Goal: Task Accomplishment & Management: Manage account settings

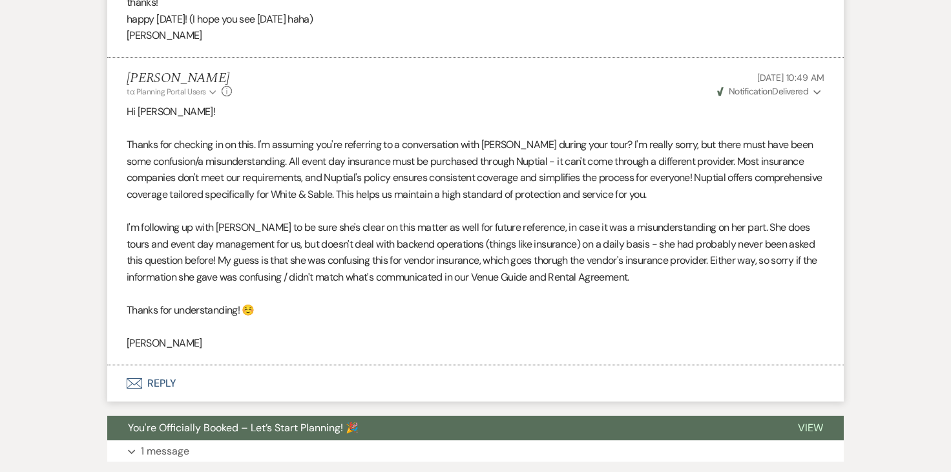
scroll to position [1514, 0]
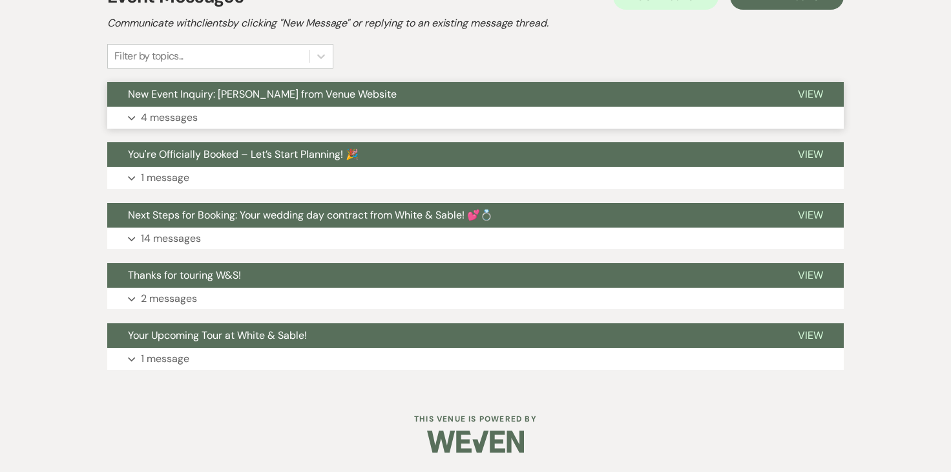
click at [192, 123] on p "4 messages" at bounding box center [169, 117] width 57 height 17
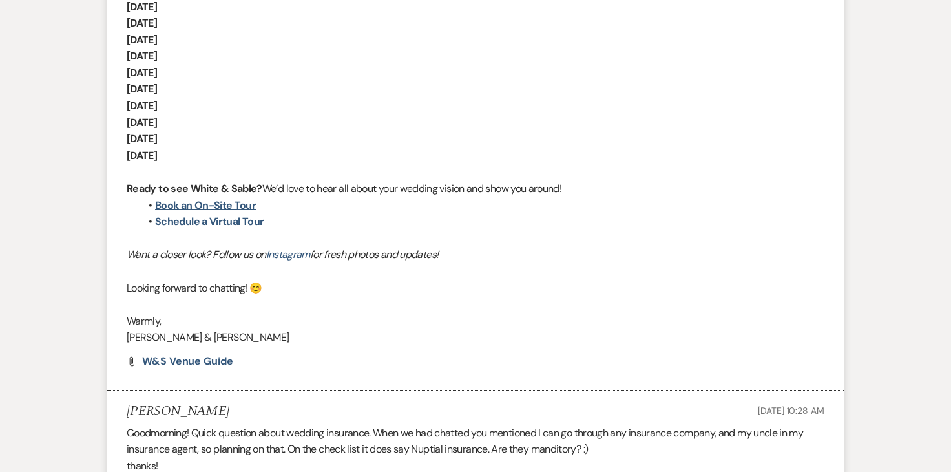
scroll to position [1044, 0]
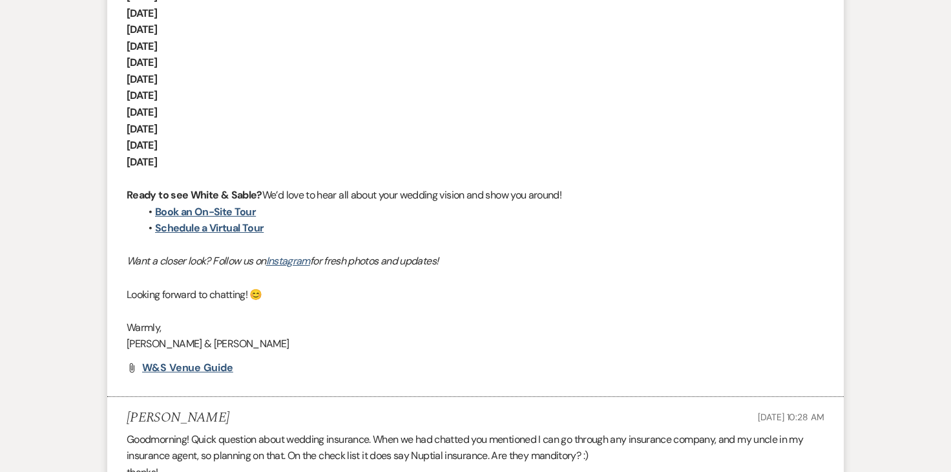
click at [201, 368] on span "W&S Venue Guide" at bounding box center [187, 368] width 91 height 14
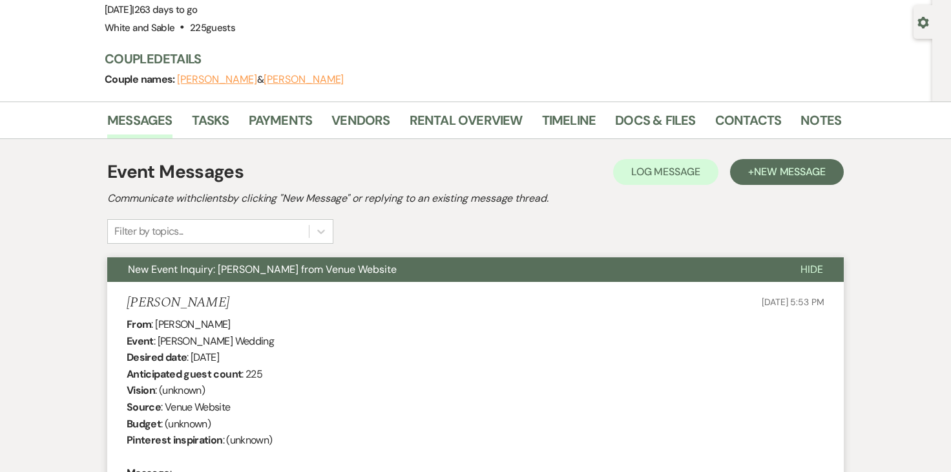
scroll to position [0, 0]
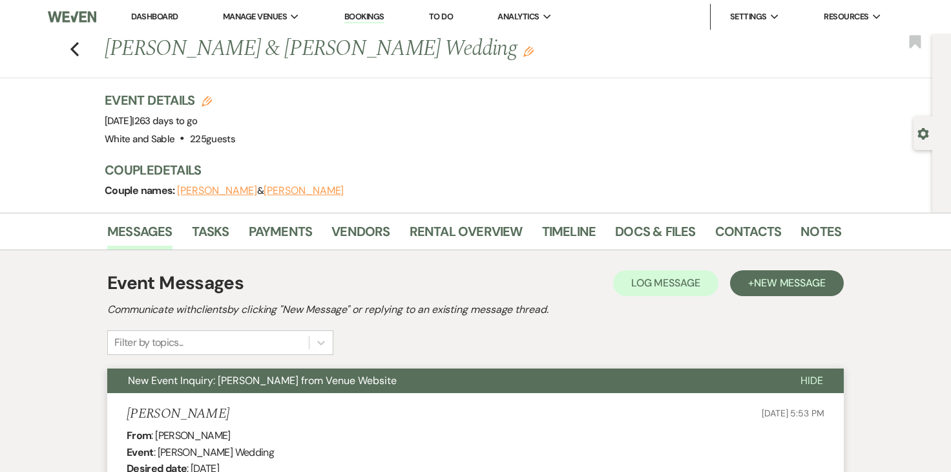
click at [167, 28] on li "Dashboard" at bounding box center [154, 17] width 59 height 26
click at [167, 21] on link "Dashboard" at bounding box center [154, 16] width 47 height 11
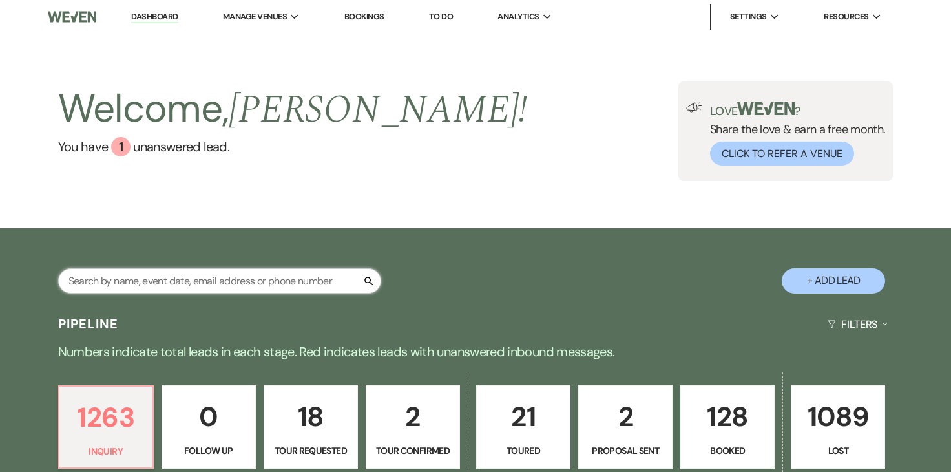
click at [282, 281] on input "text" at bounding box center [219, 280] width 323 height 25
type input "[PERSON_NAME]"
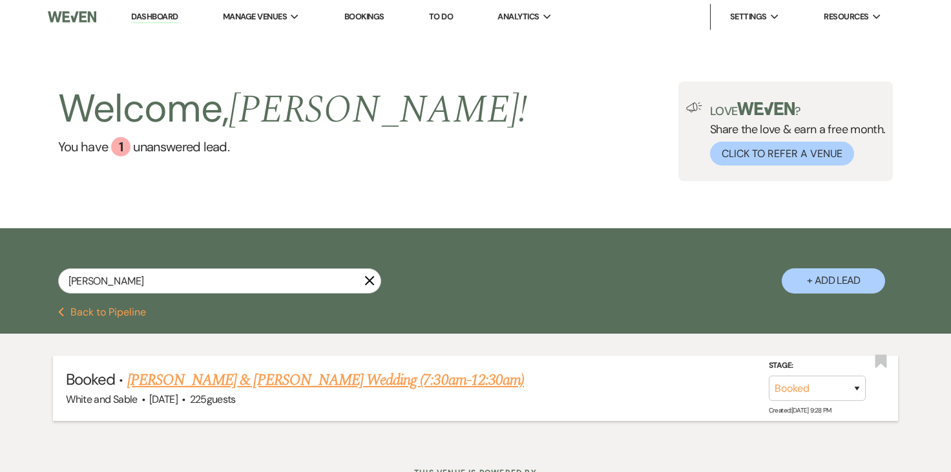
click at [313, 372] on link "[PERSON_NAME] & [PERSON_NAME] Wedding (7:30am-12:30am)" at bounding box center [325, 379] width 397 height 23
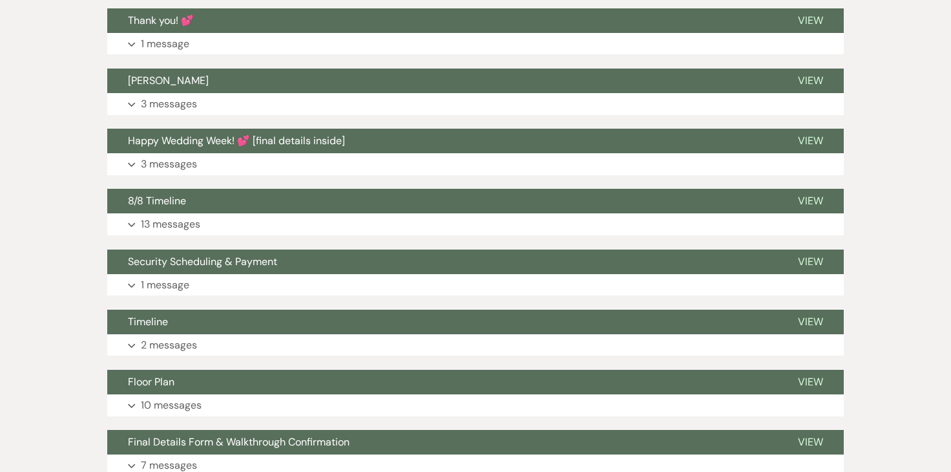
scroll to position [411, 0]
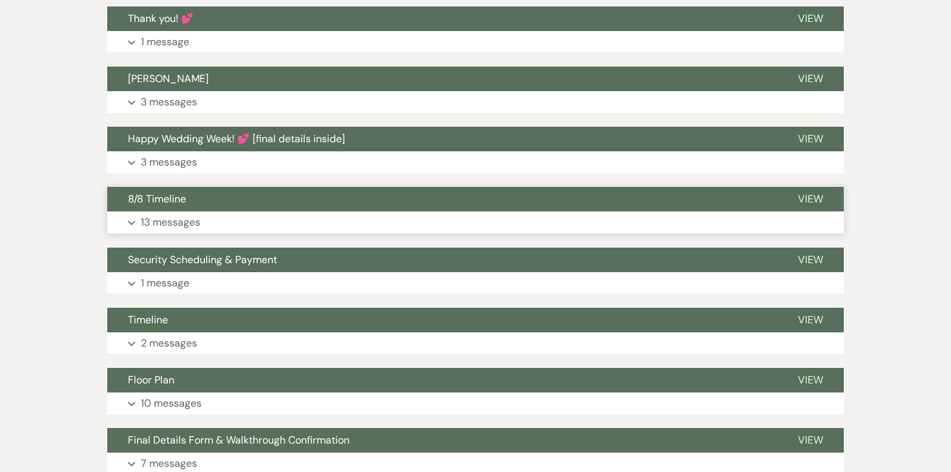
click at [175, 214] on p "13 messages" at bounding box center [170, 222] width 59 height 17
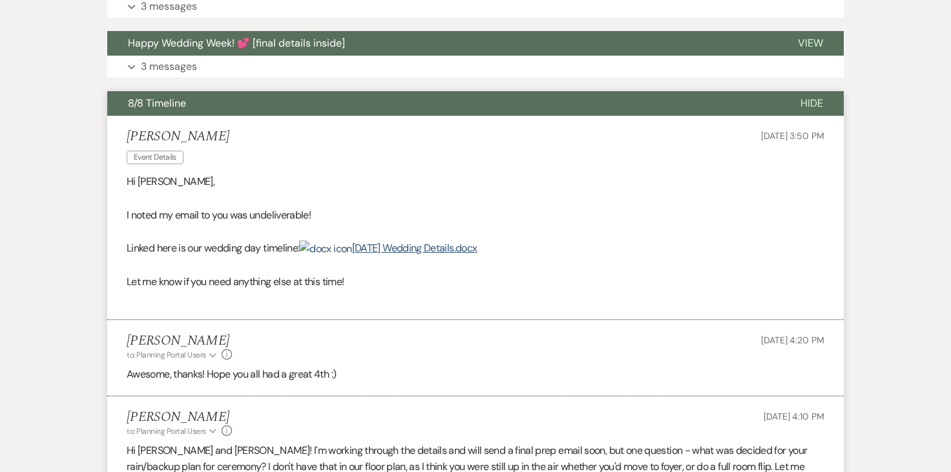
scroll to position [519, 0]
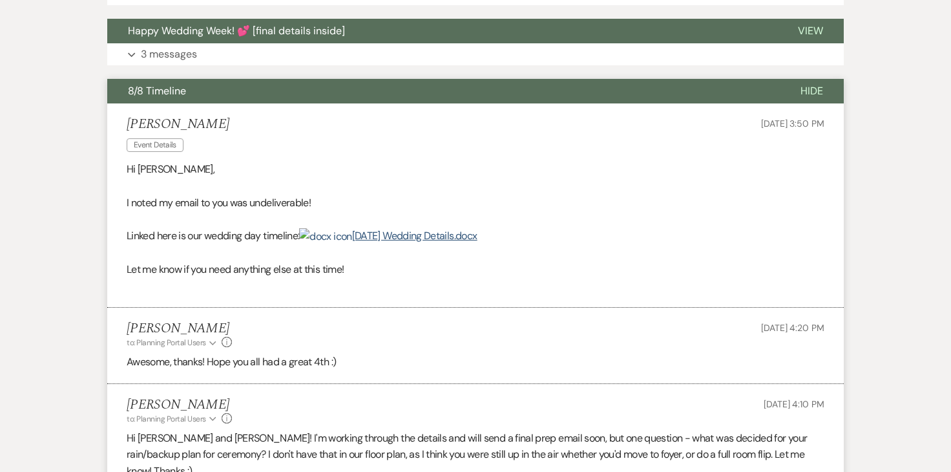
click at [460, 211] on p at bounding box center [476, 219] width 698 height 17
click at [459, 228] on p "Linked here is our wedding day timeline: [DATE] Wedding Details.docx" at bounding box center [476, 236] width 698 height 17
click at [459, 229] on link "[DATE] Wedding Details.docx" at bounding box center [388, 236] width 178 height 14
